Goal: Find specific page/section: Find specific page/section

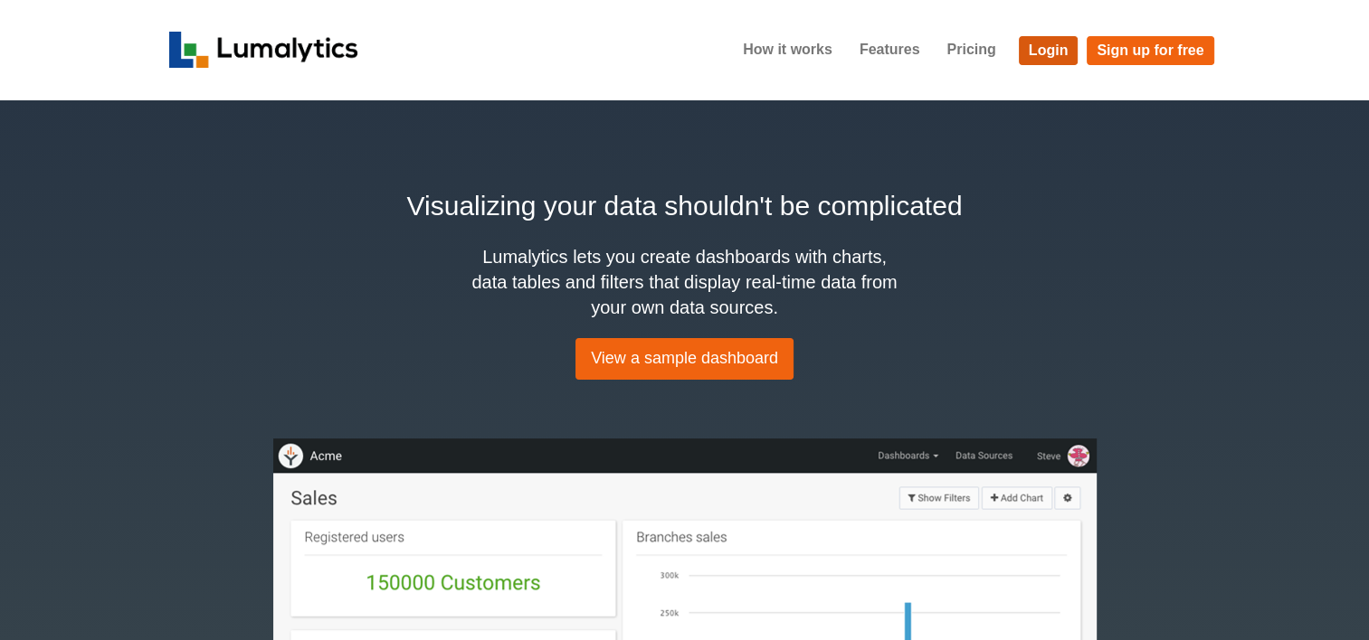
click at [1042, 51] on link "Login" at bounding box center [1049, 50] width 60 height 29
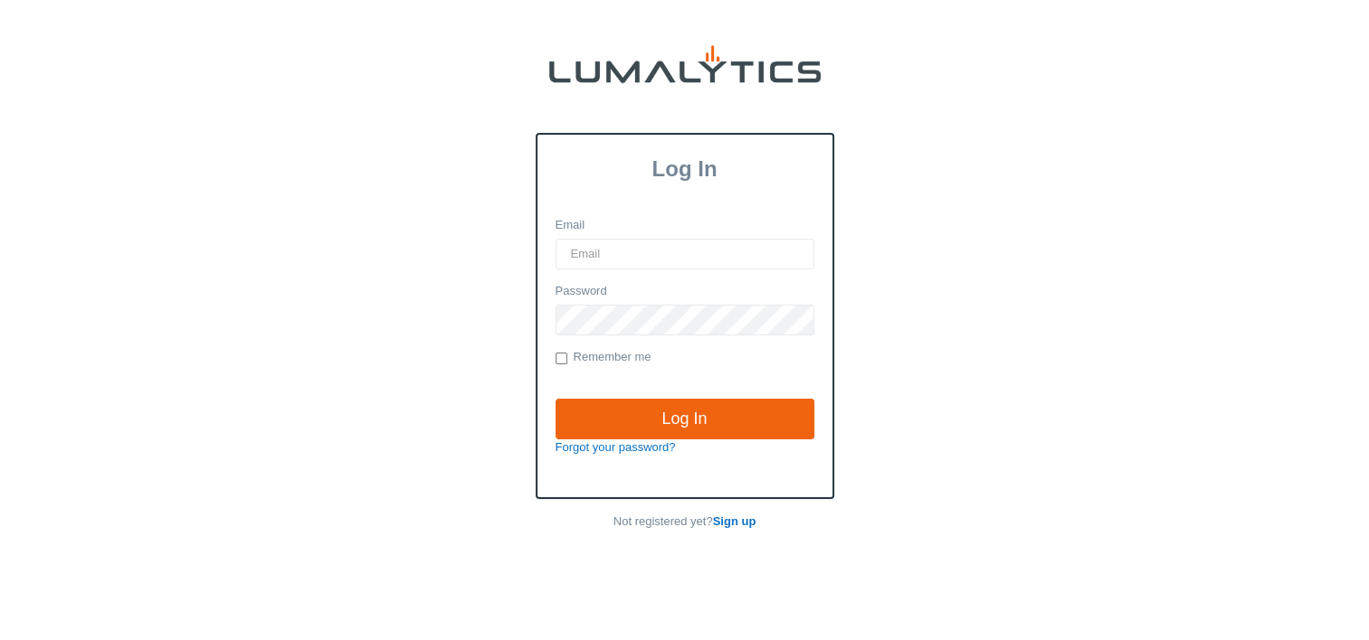
click at [655, 250] on input "Email" at bounding box center [684, 254] width 259 height 31
type input "[EMAIL_ADDRESS][DOMAIN_NAME]"
click at [555, 399] on input "Log In" at bounding box center [684, 420] width 259 height 42
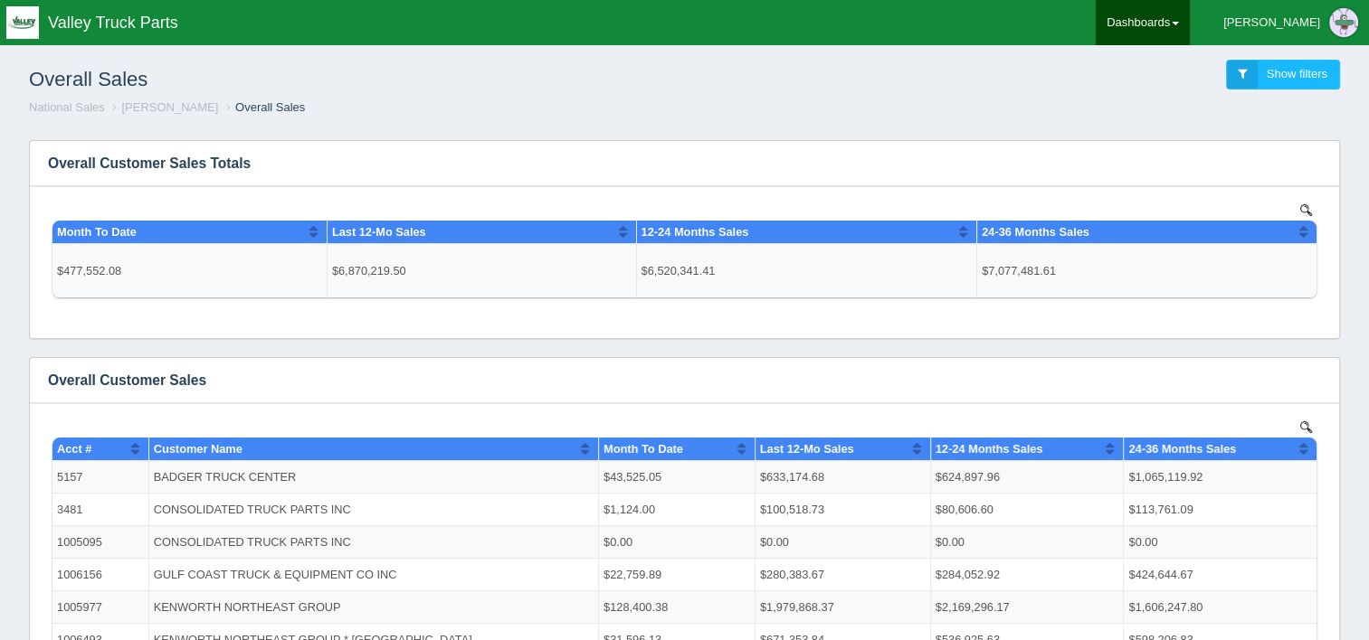
click at [1189, 17] on link "Dashboards" at bounding box center [1142, 22] width 94 height 45
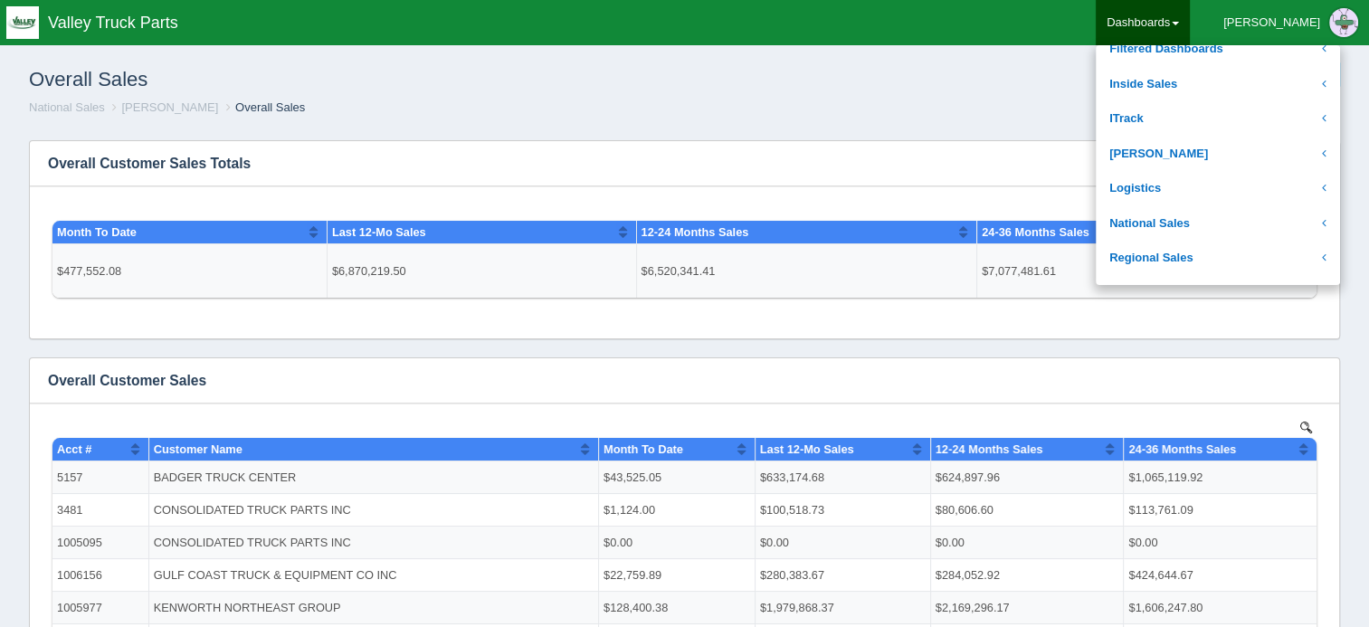
scroll to position [362, 0]
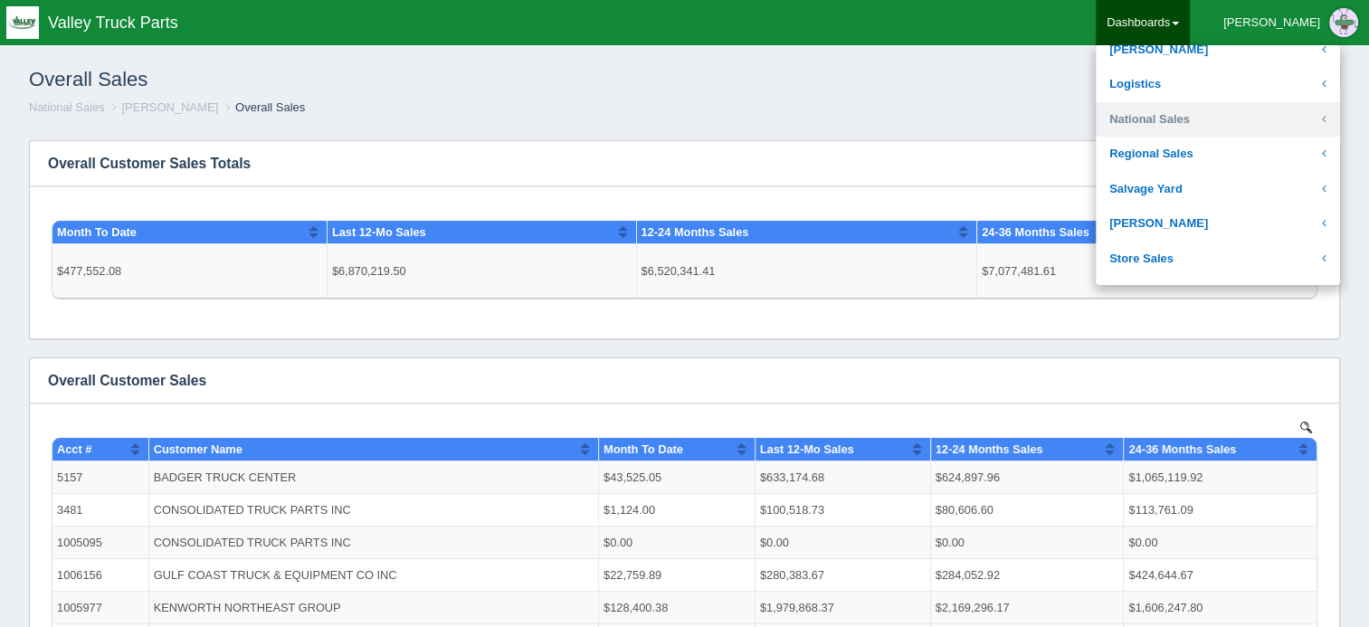
click at [1258, 123] on link "National Sales" at bounding box center [1217, 119] width 244 height 35
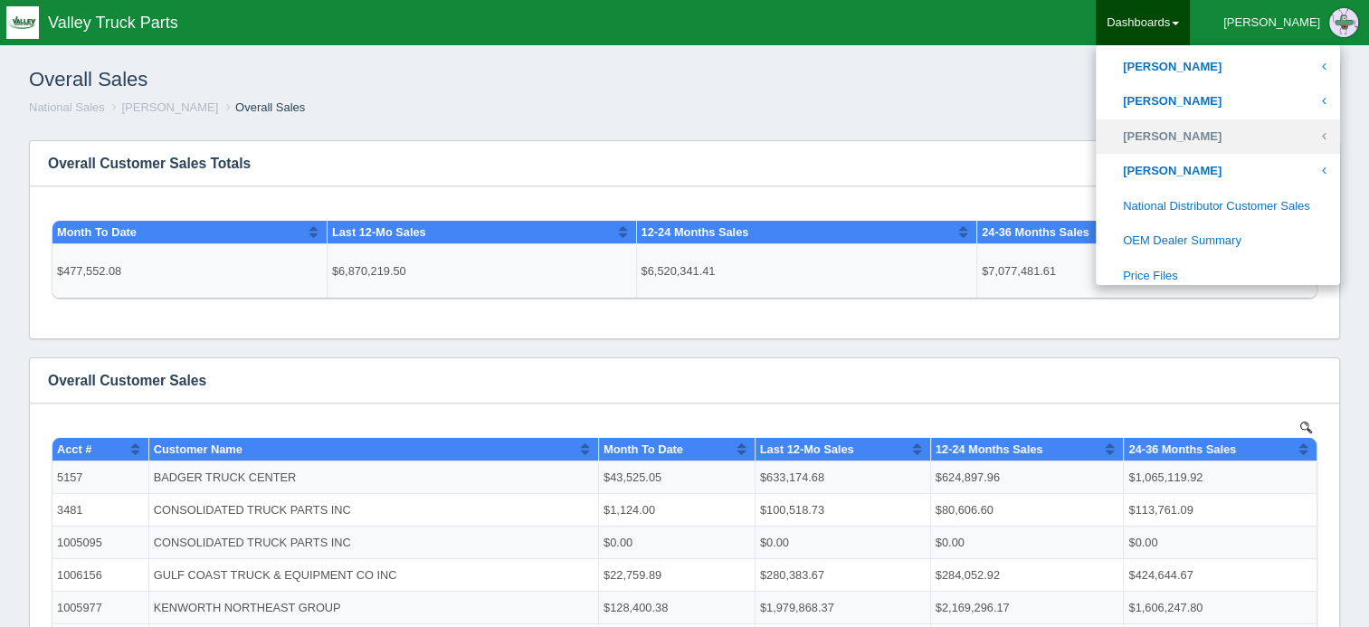
scroll to position [995, 0]
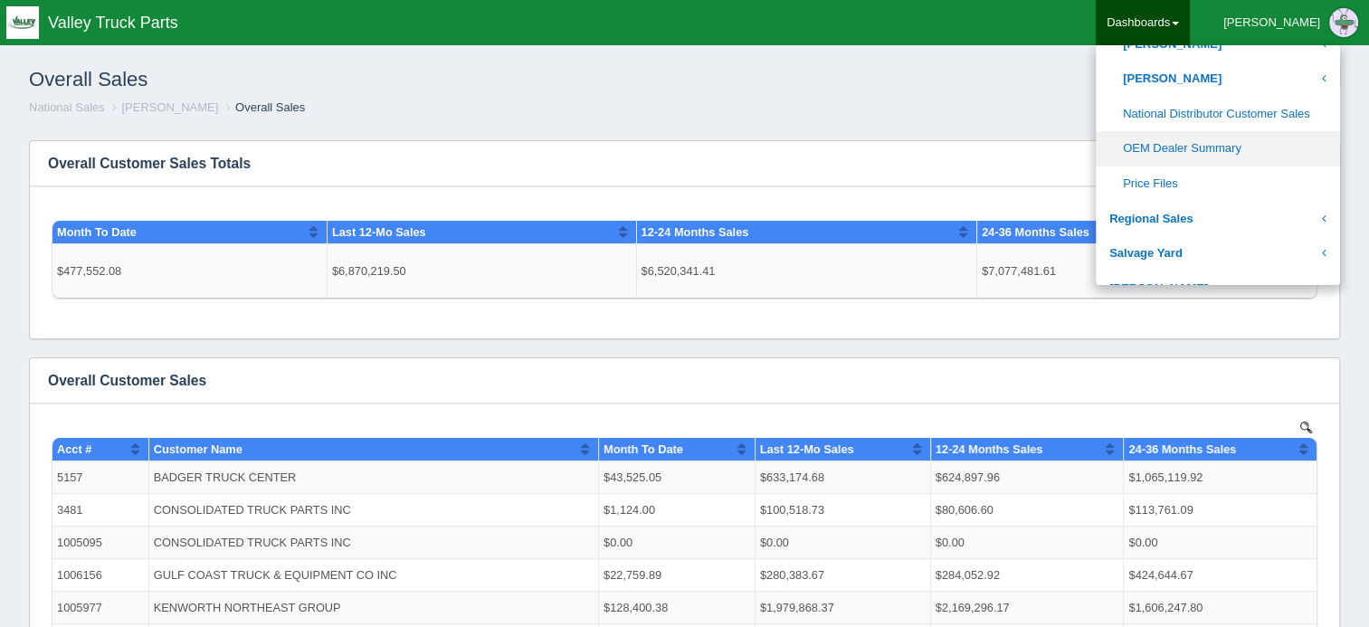
click at [1289, 147] on link "OEM Dealer Summary" at bounding box center [1217, 148] width 244 height 35
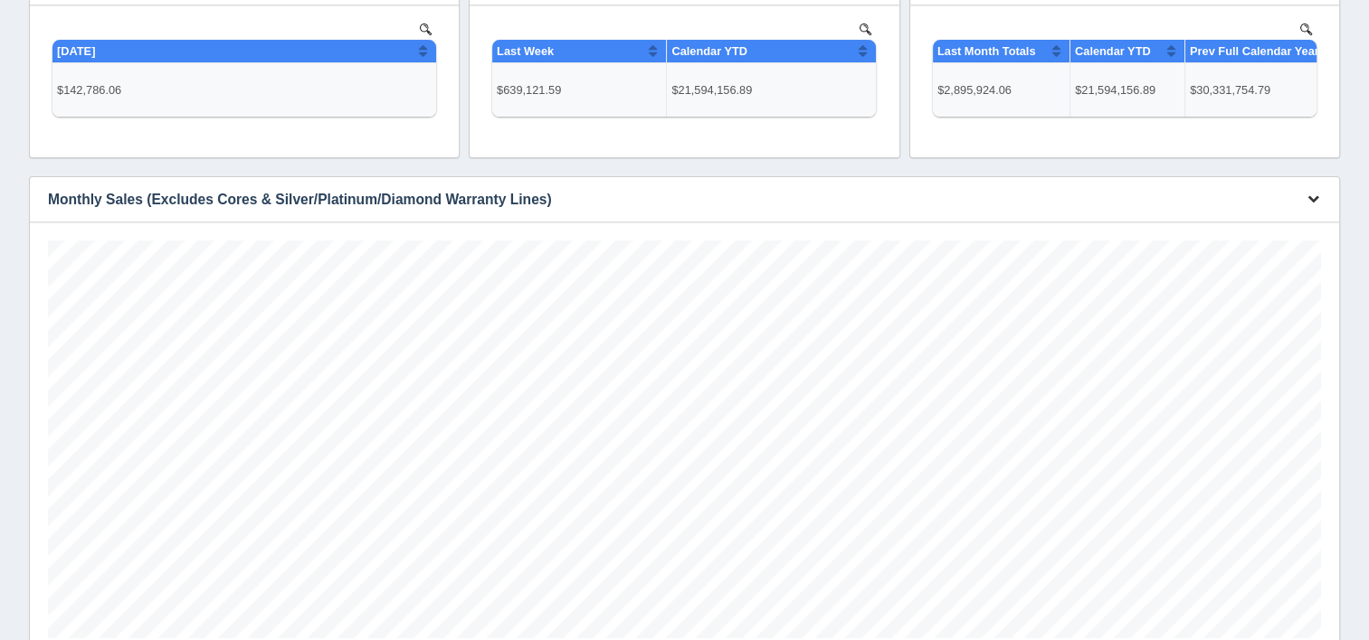
click at [1312, 198] on icon "button" at bounding box center [1313, 199] width 12 height 12
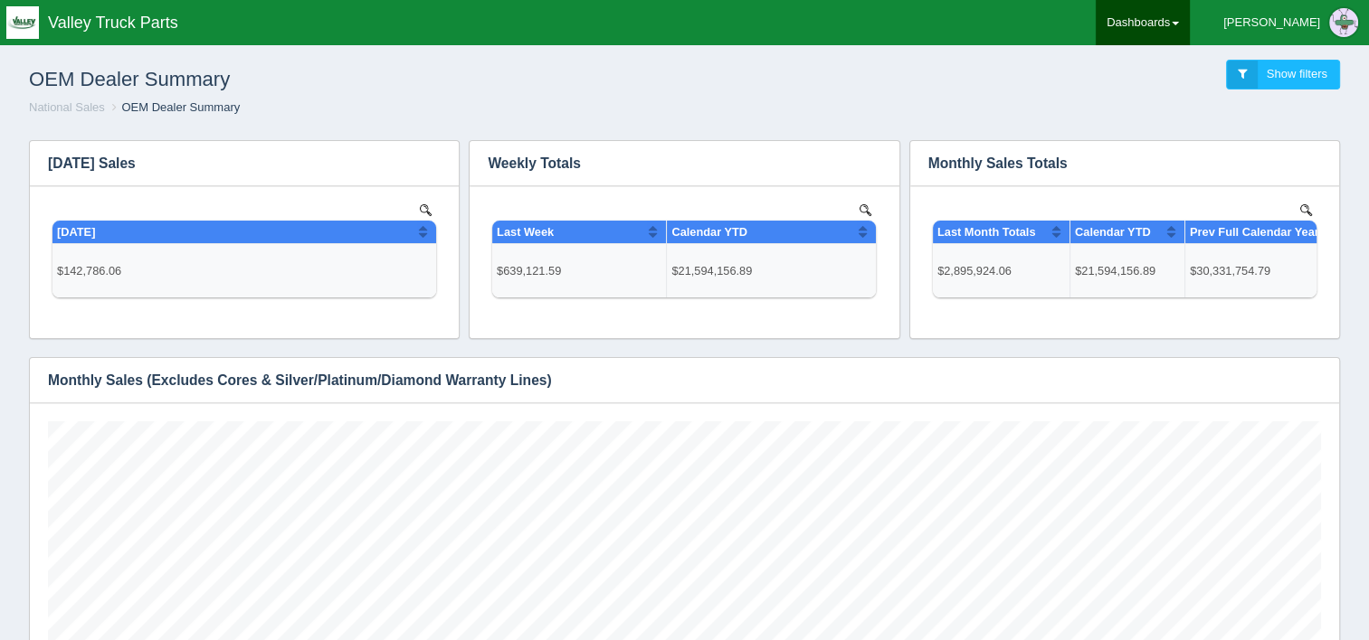
click at [1189, 20] on link "Dashboards" at bounding box center [1142, 22] width 94 height 45
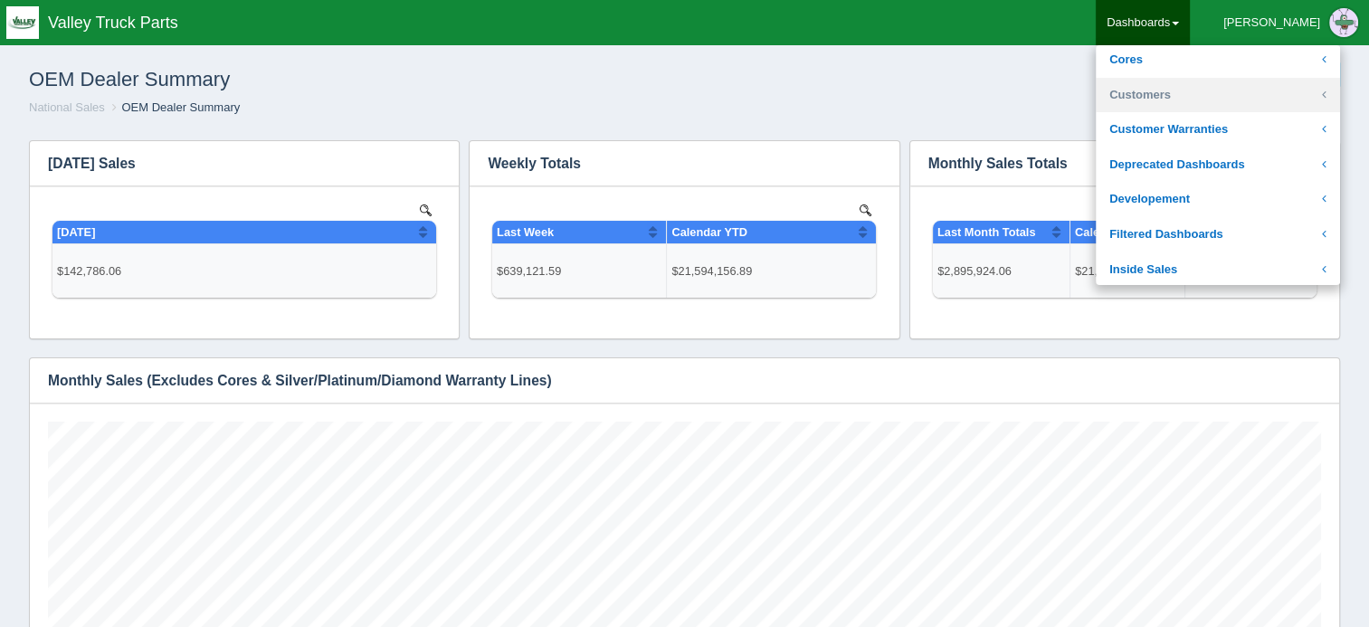
scroll to position [181, 0]
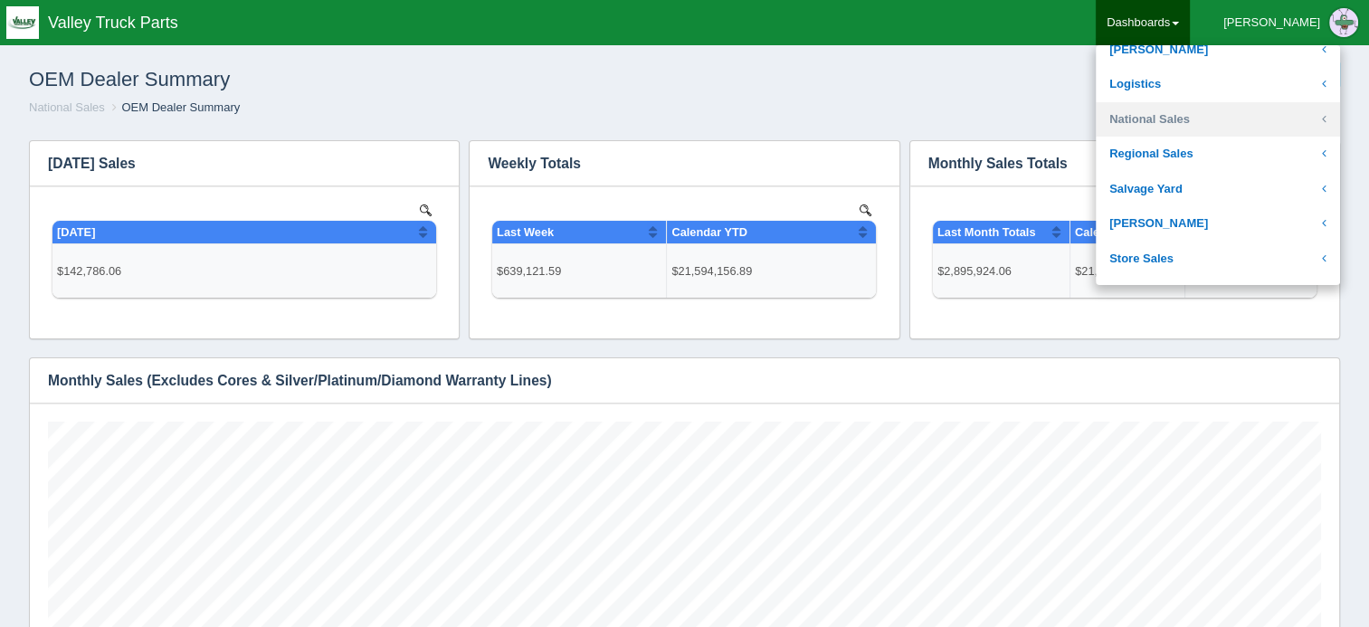
click at [1248, 124] on link "National Sales" at bounding box center [1217, 119] width 244 height 35
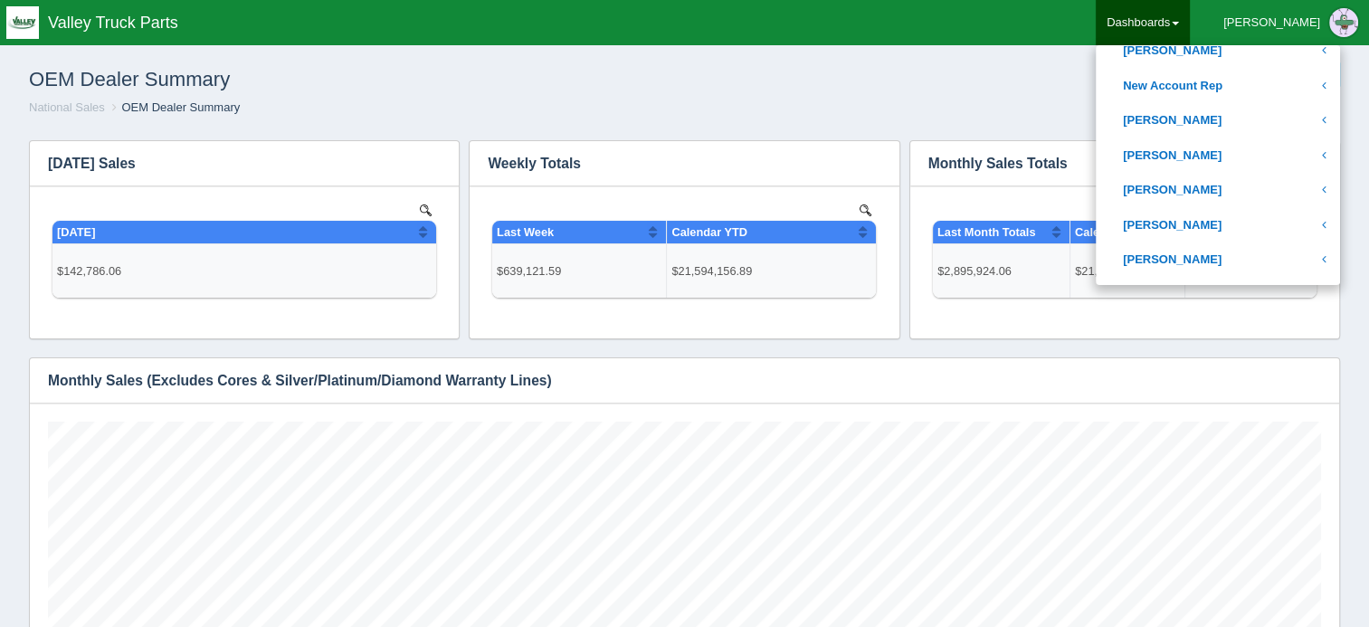
scroll to position [905, 0]
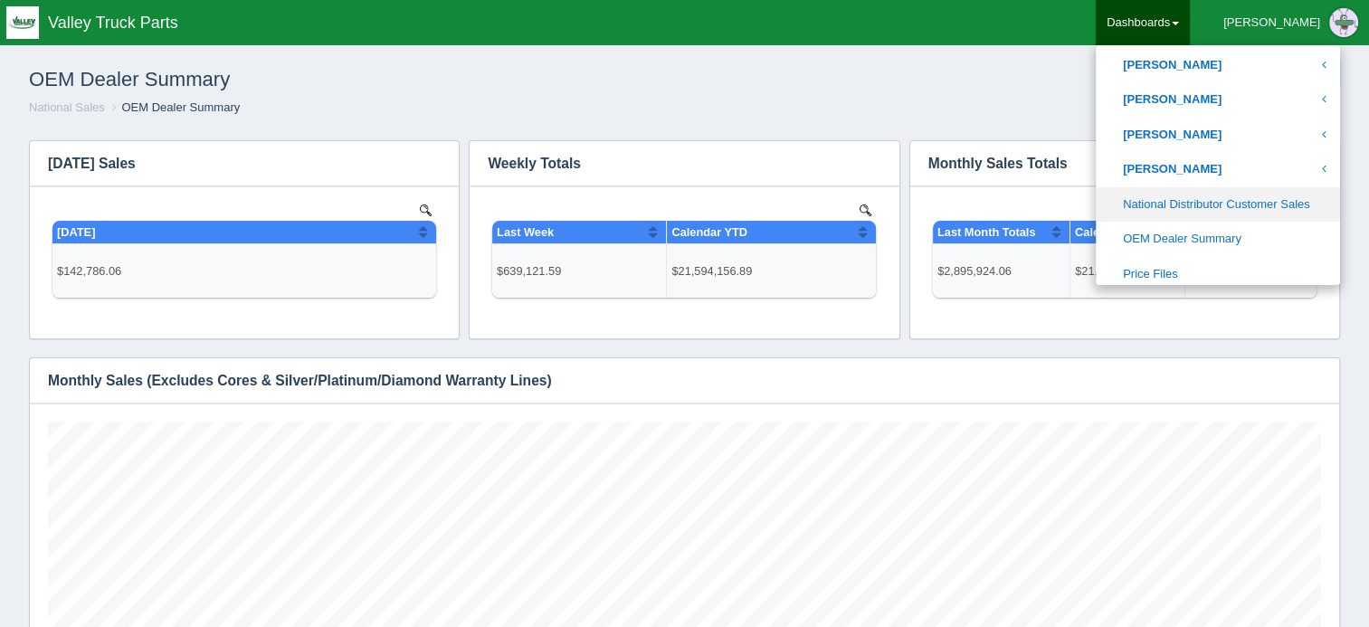
click at [1267, 209] on link "National Distributor Customer Sales" at bounding box center [1217, 204] width 244 height 35
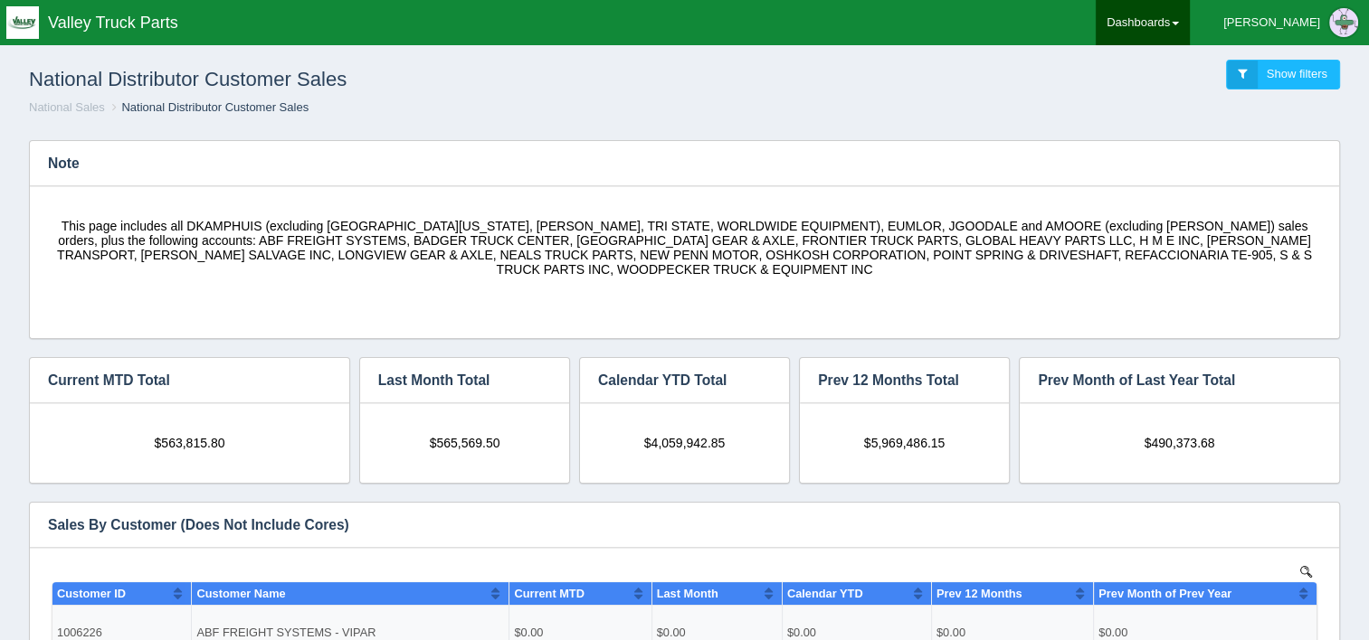
click at [1180, 33] on link "Dashboards" at bounding box center [1142, 22] width 94 height 45
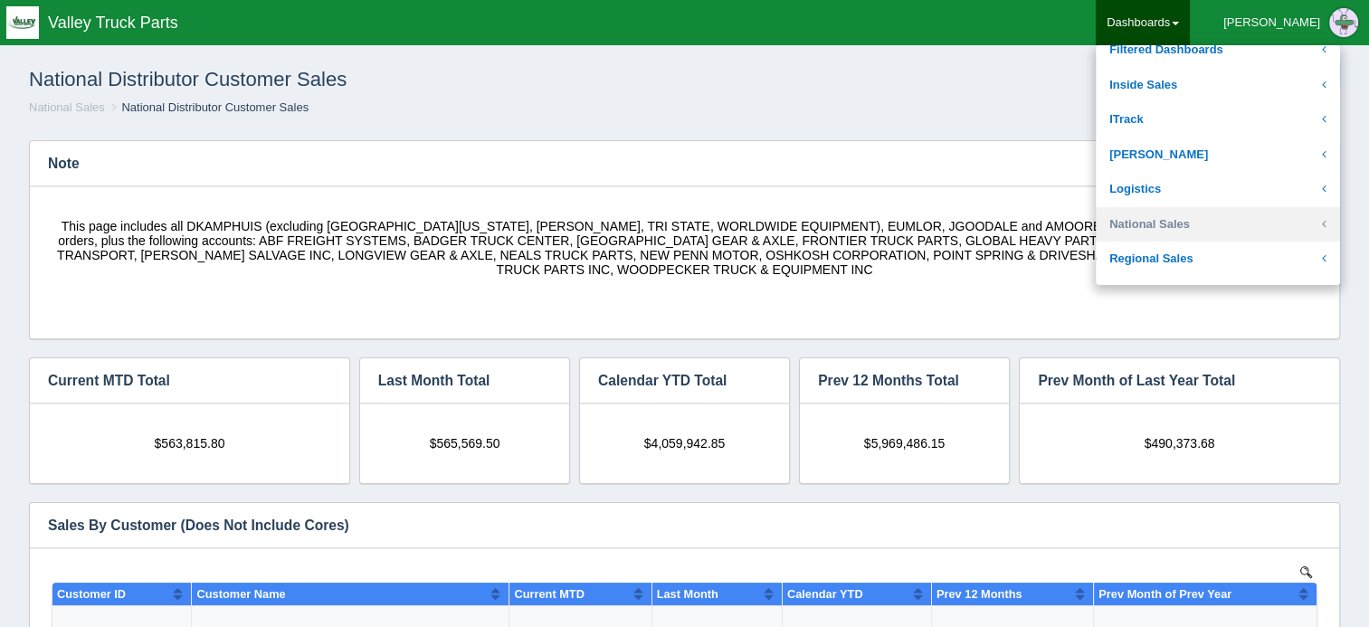
scroll to position [271, 0]
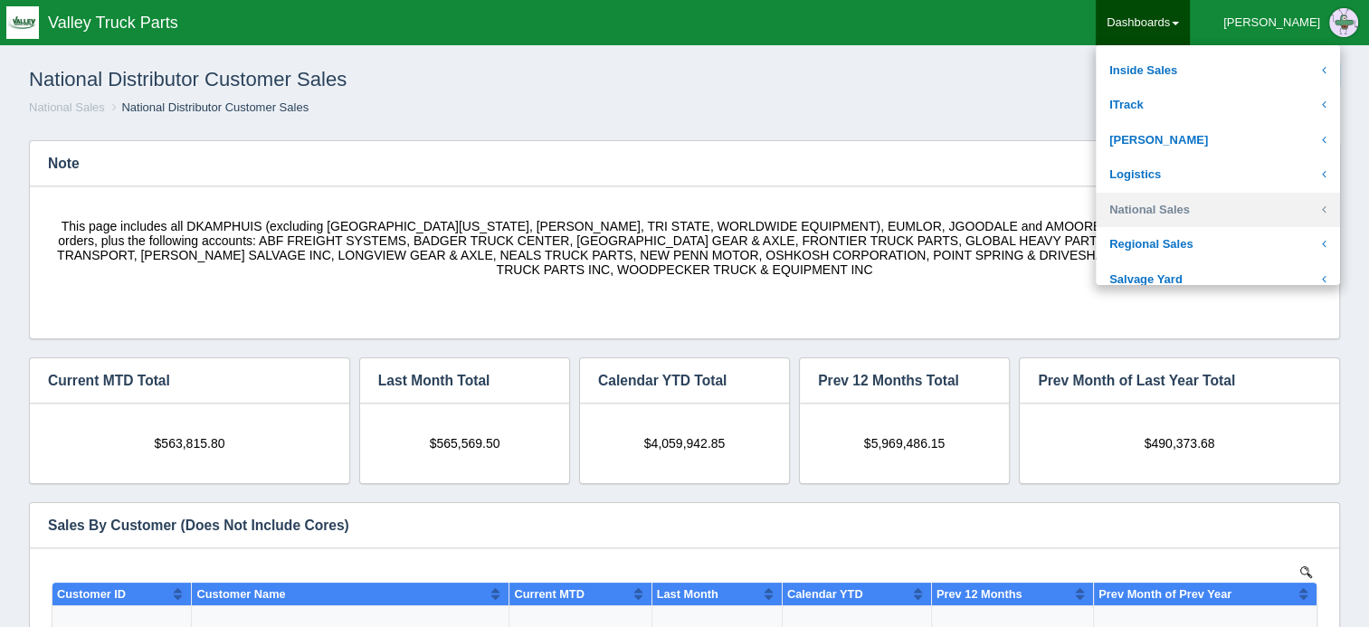
click at [1226, 206] on link "National Sales" at bounding box center [1217, 210] width 244 height 35
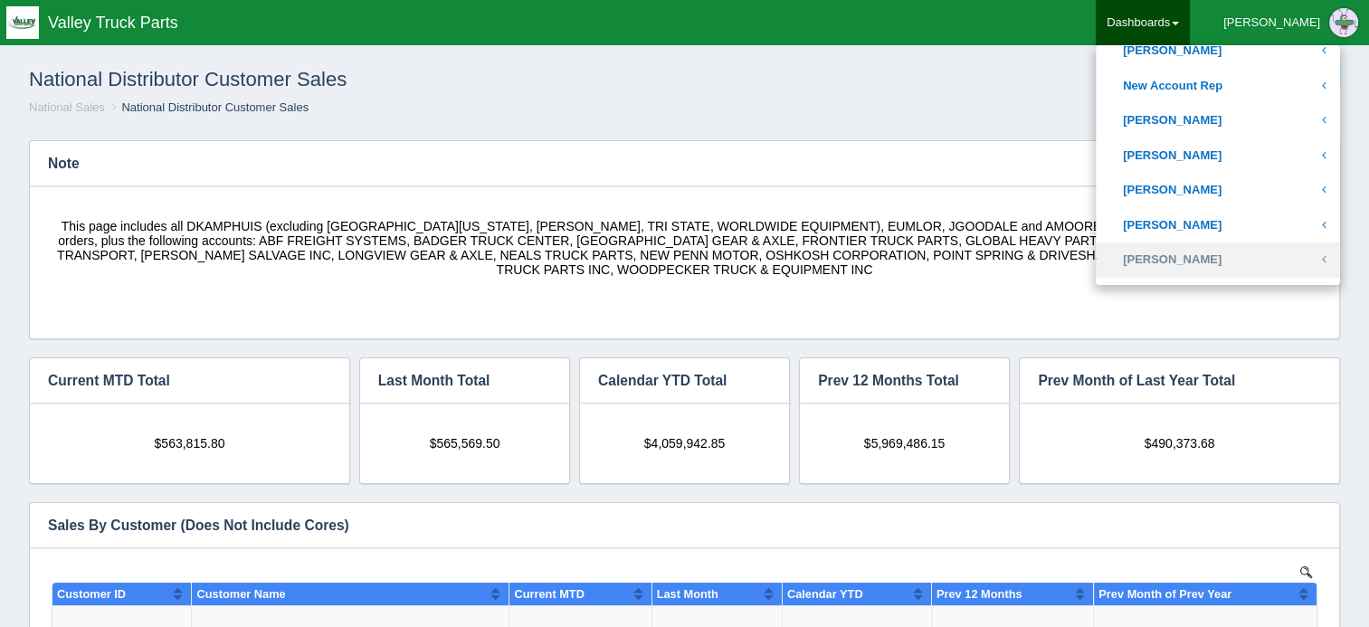
scroll to position [905, 0]
